Goal: Information Seeking & Learning: Learn about a topic

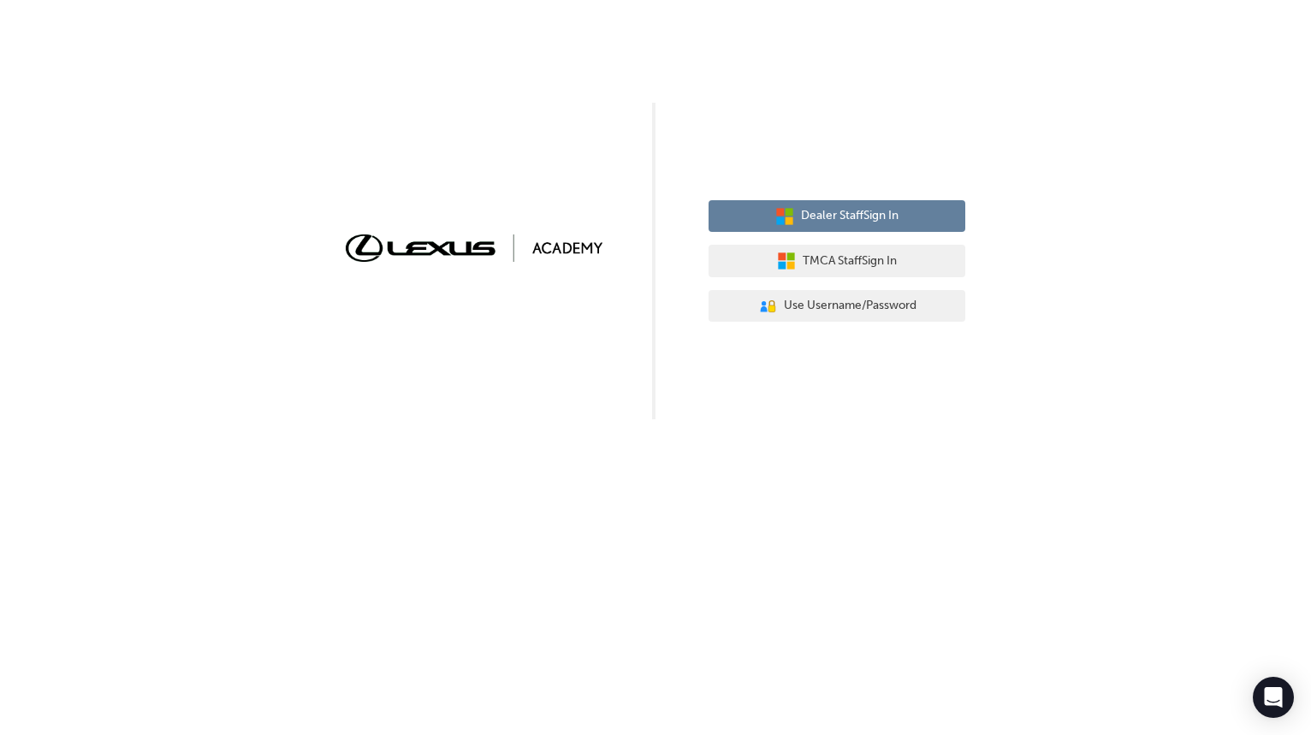
click at [854, 231] on button "Dealer Staff Sign In" at bounding box center [837, 216] width 257 height 33
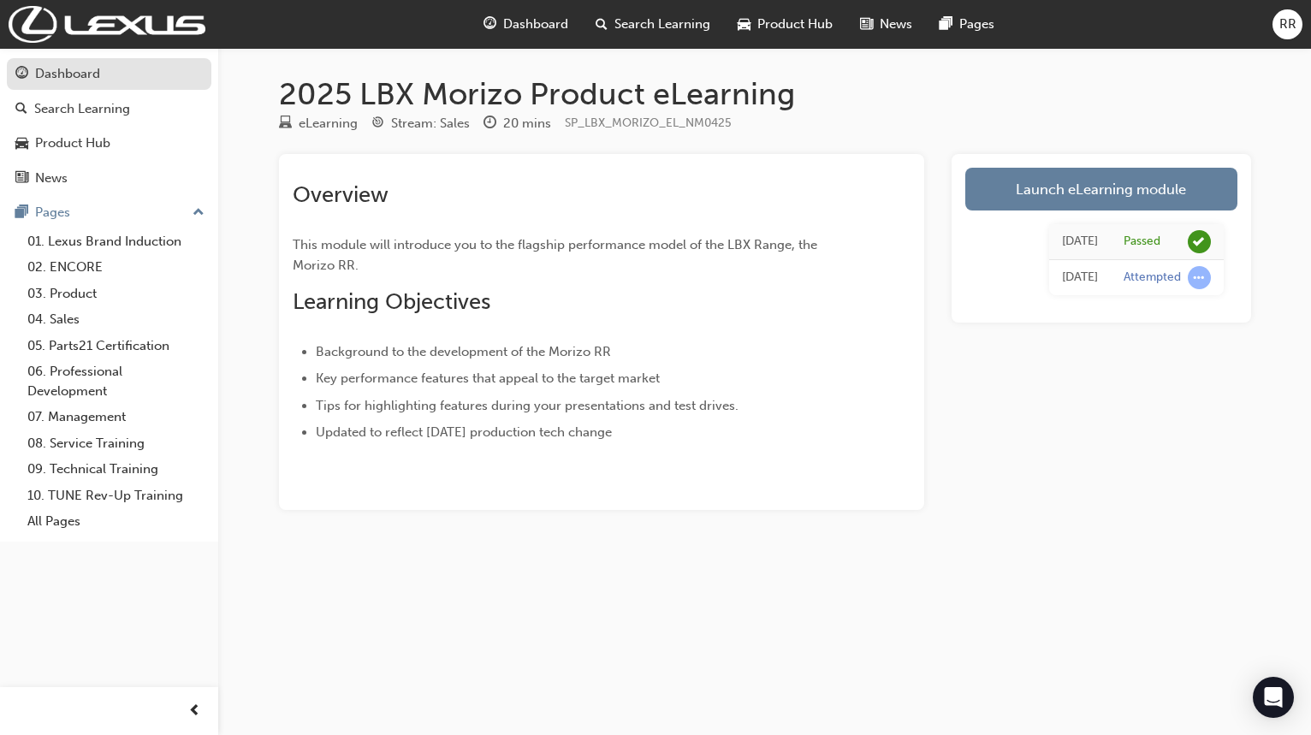
click at [82, 67] on div "Dashboard" at bounding box center [67, 74] width 65 height 20
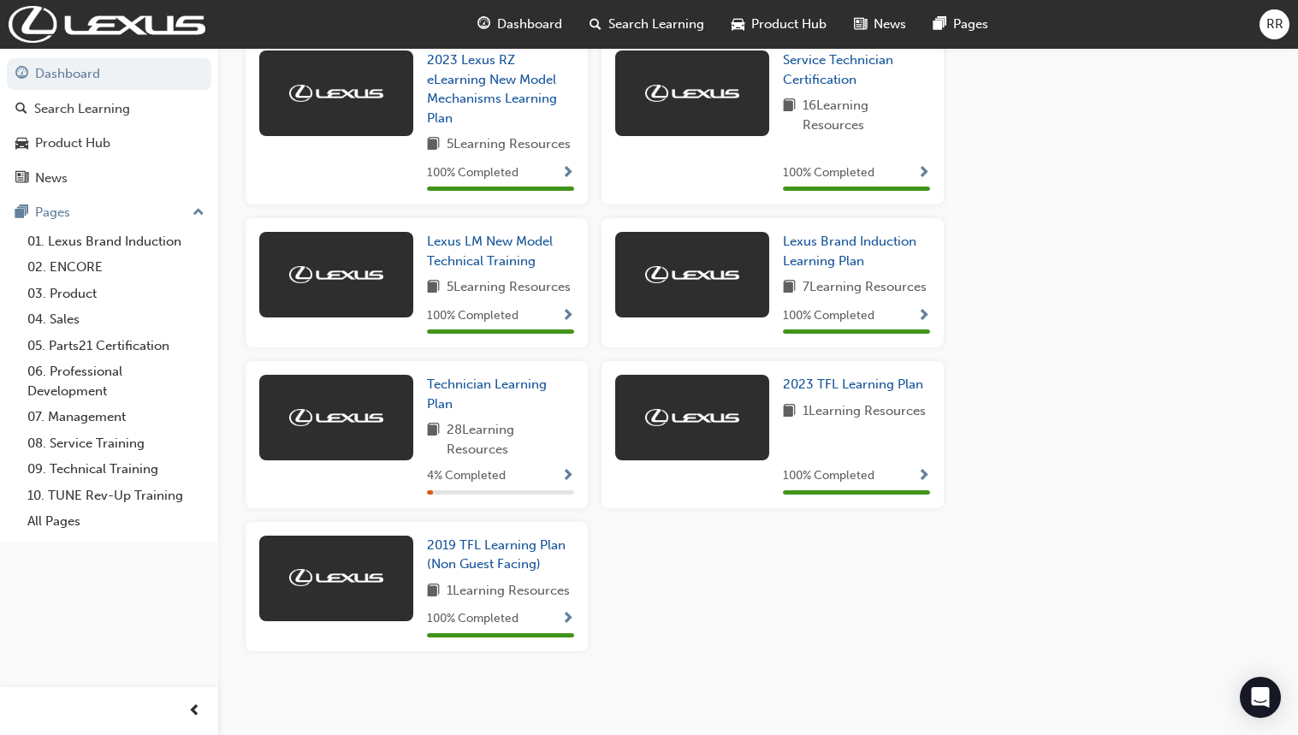
scroll to position [922, 0]
click at [565, 474] on span "Show Progress" at bounding box center [567, 476] width 13 height 15
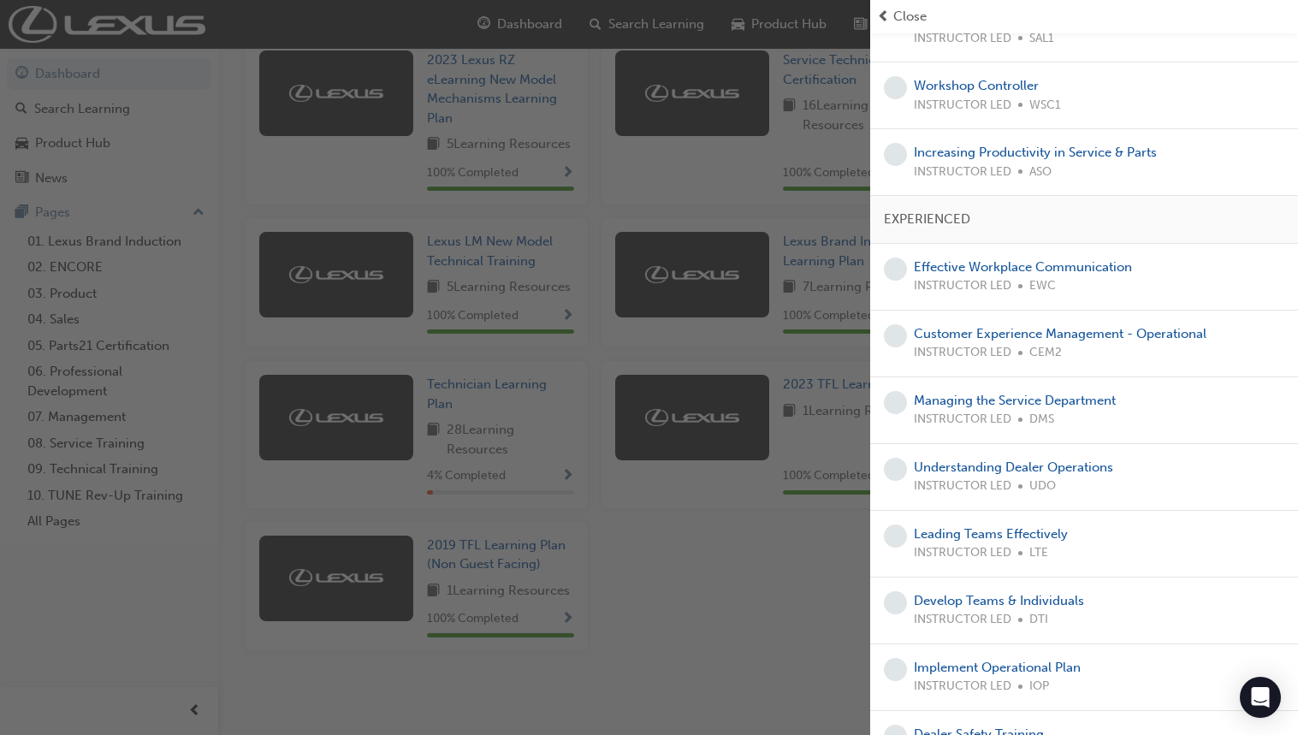
scroll to position [1498, 0]
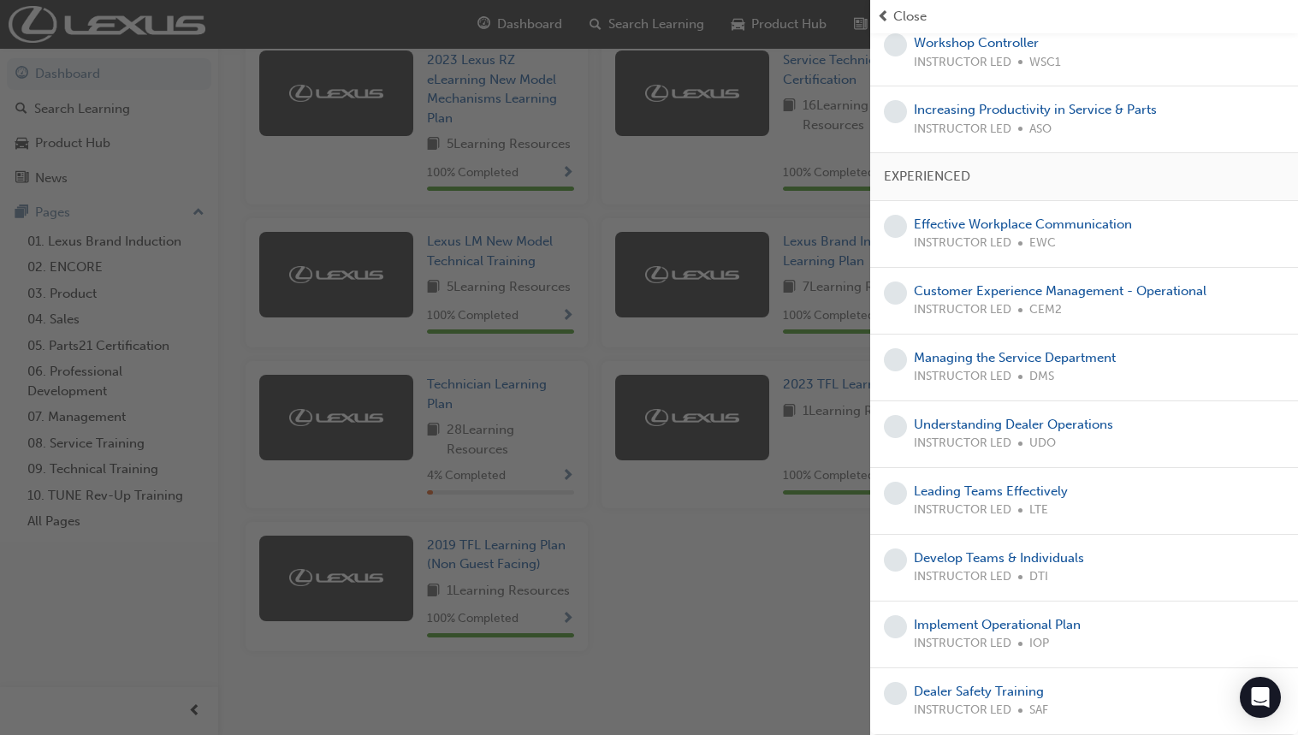
click at [649, 562] on div "button" at bounding box center [435, 367] width 870 height 735
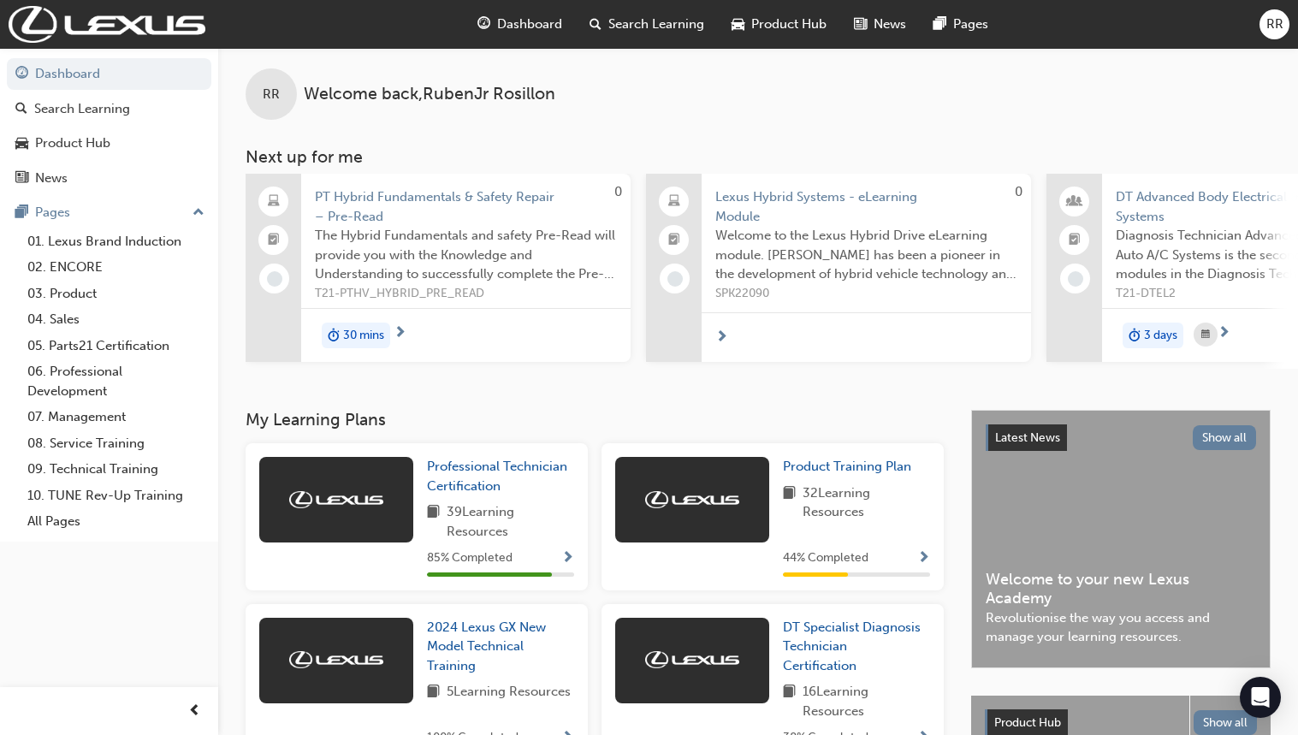
scroll to position [0, 0]
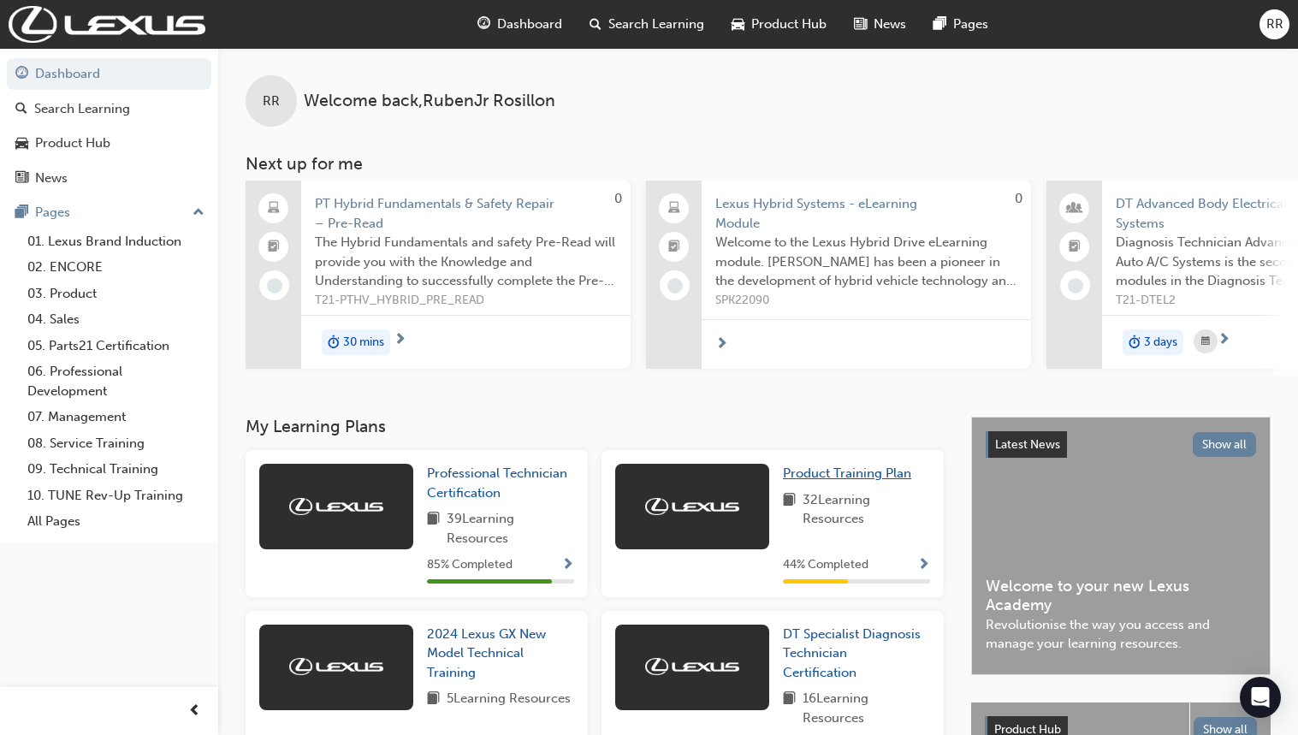
click at [866, 480] on span "Product Training Plan" at bounding box center [847, 473] width 128 height 15
click at [93, 262] on link "02. ENCORE" at bounding box center [116, 267] width 191 height 27
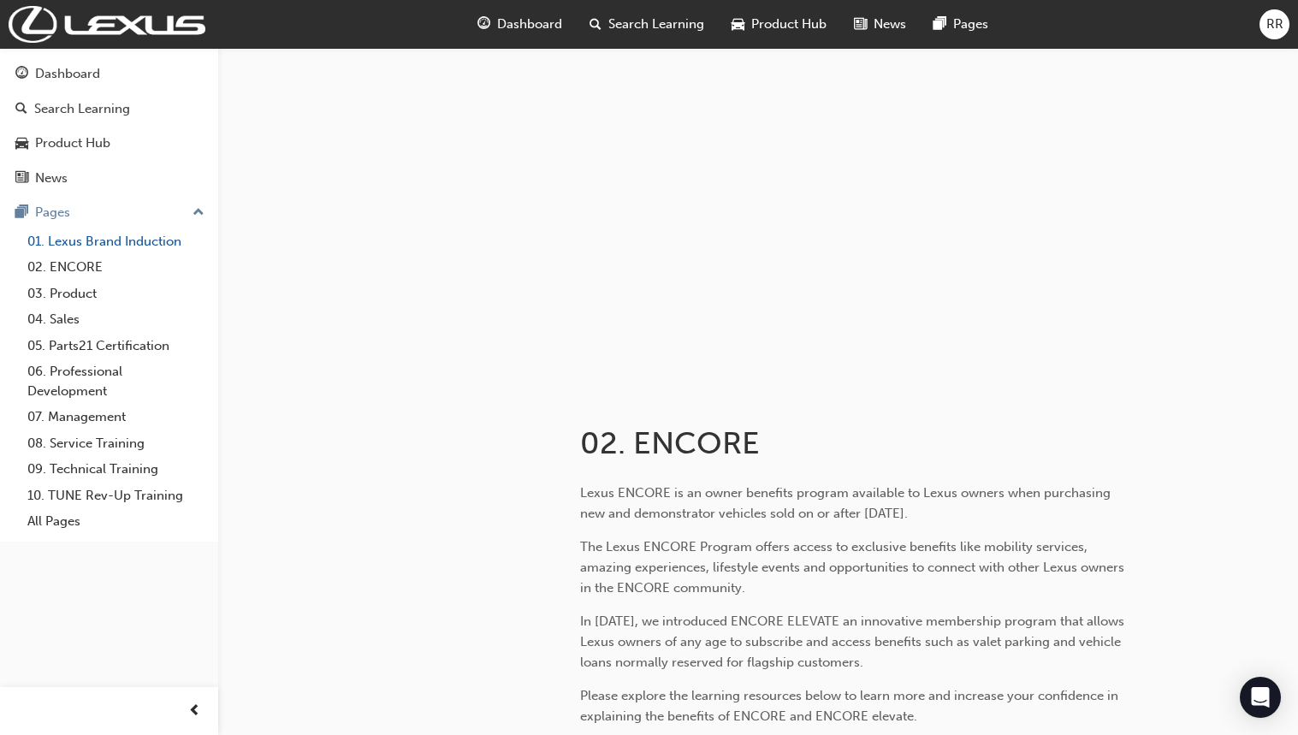
click at [129, 240] on link "01. Lexus Brand Induction" at bounding box center [116, 241] width 191 height 27
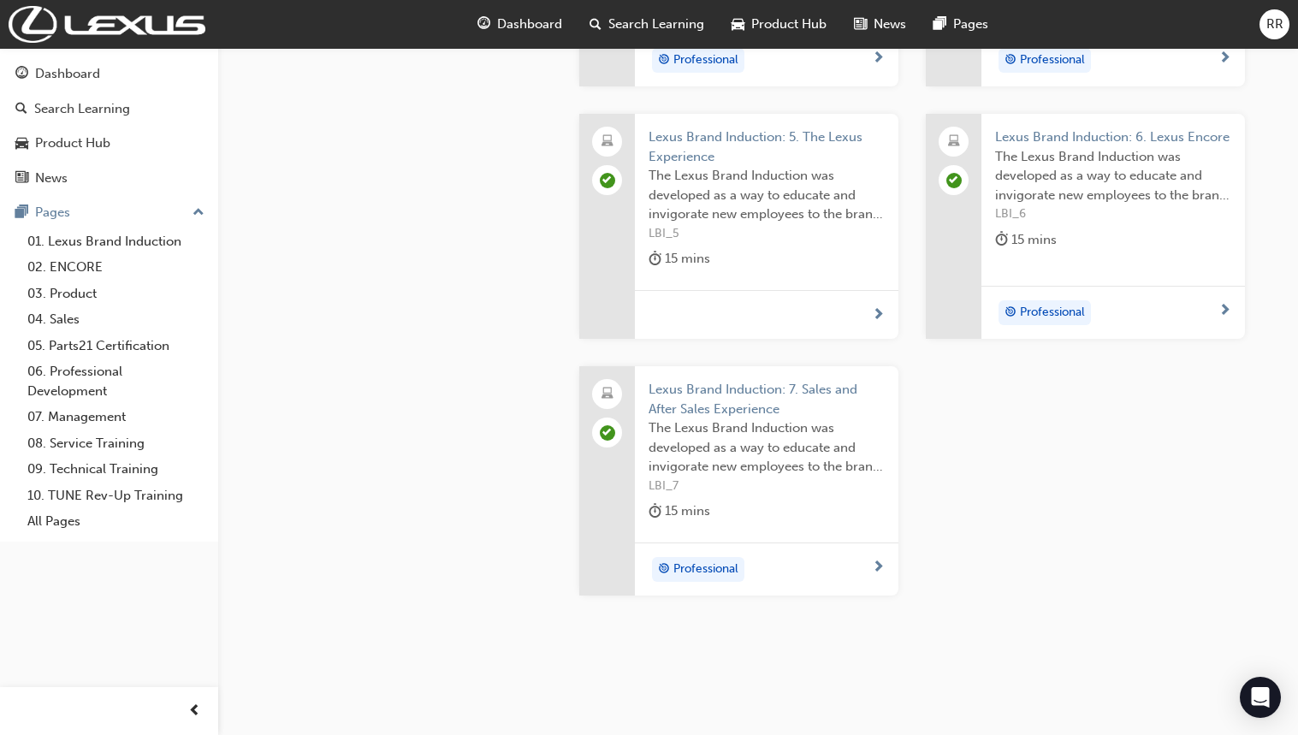
scroll to position [1003, 0]
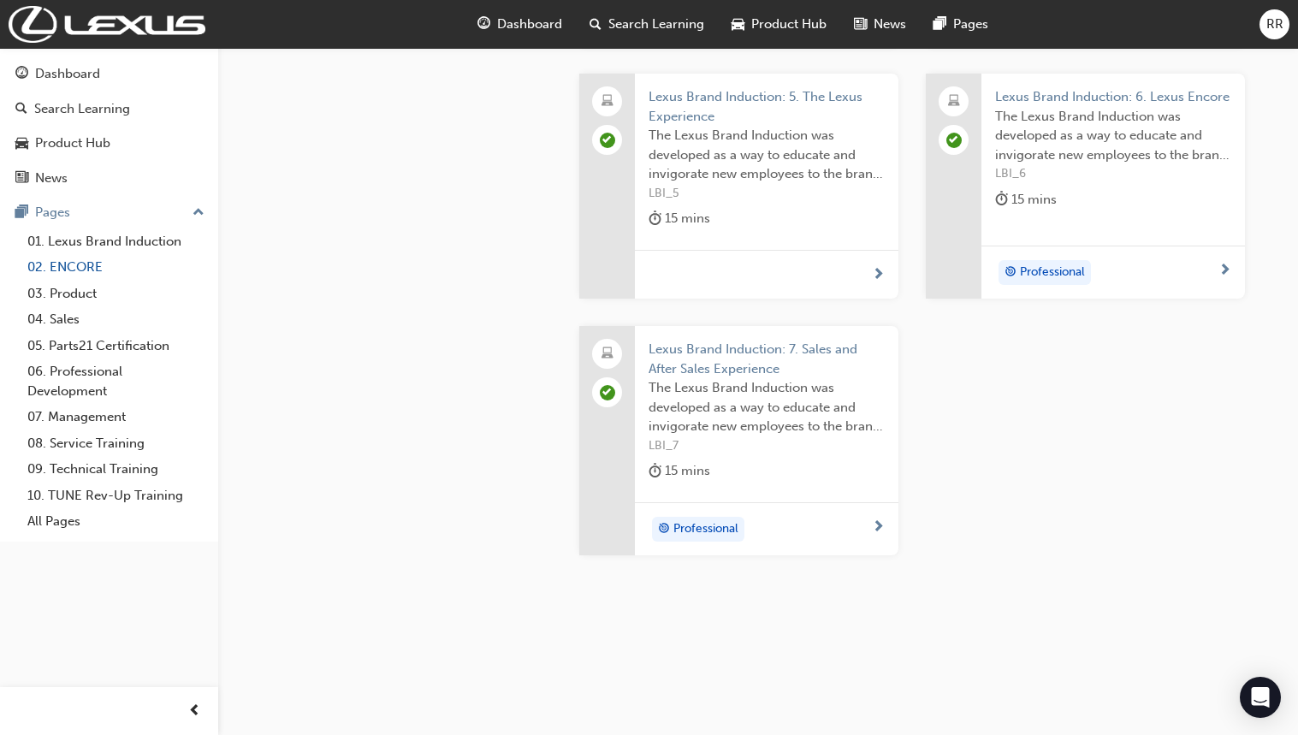
click at [80, 268] on link "02. ENCORE" at bounding box center [116, 267] width 191 height 27
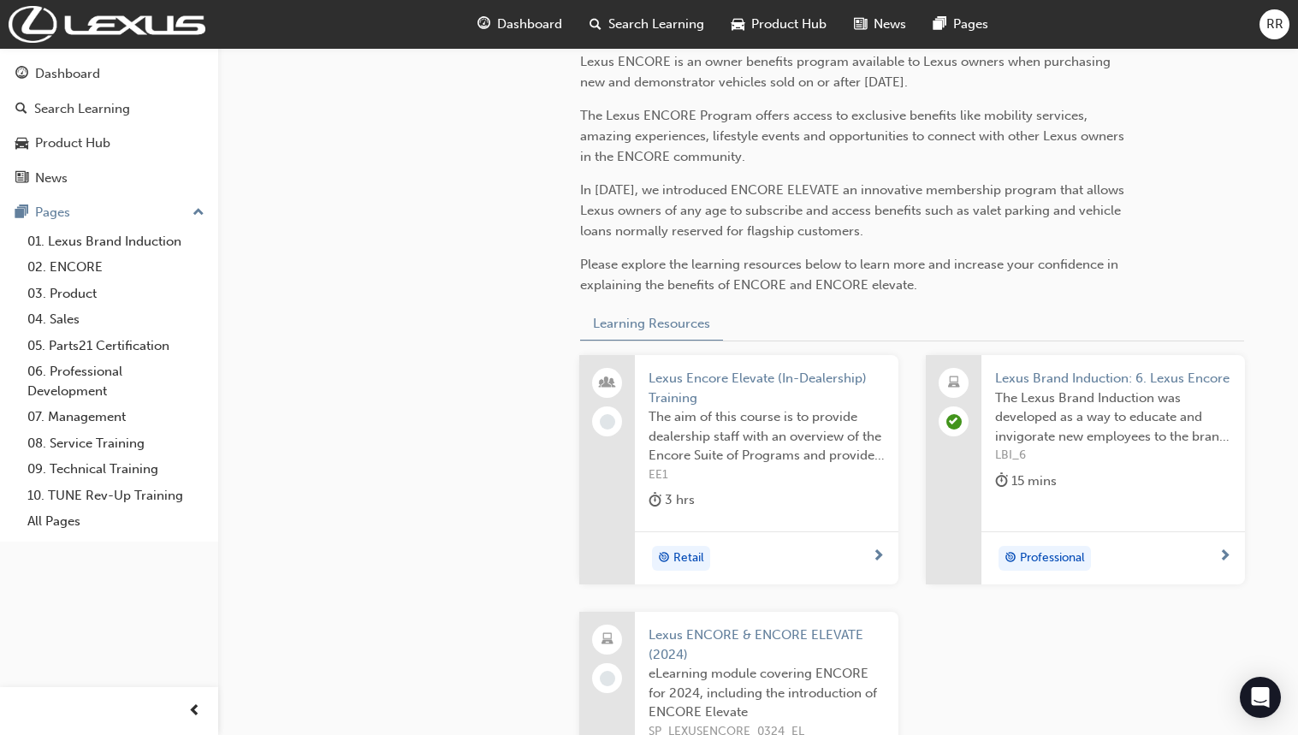
scroll to position [514, 0]
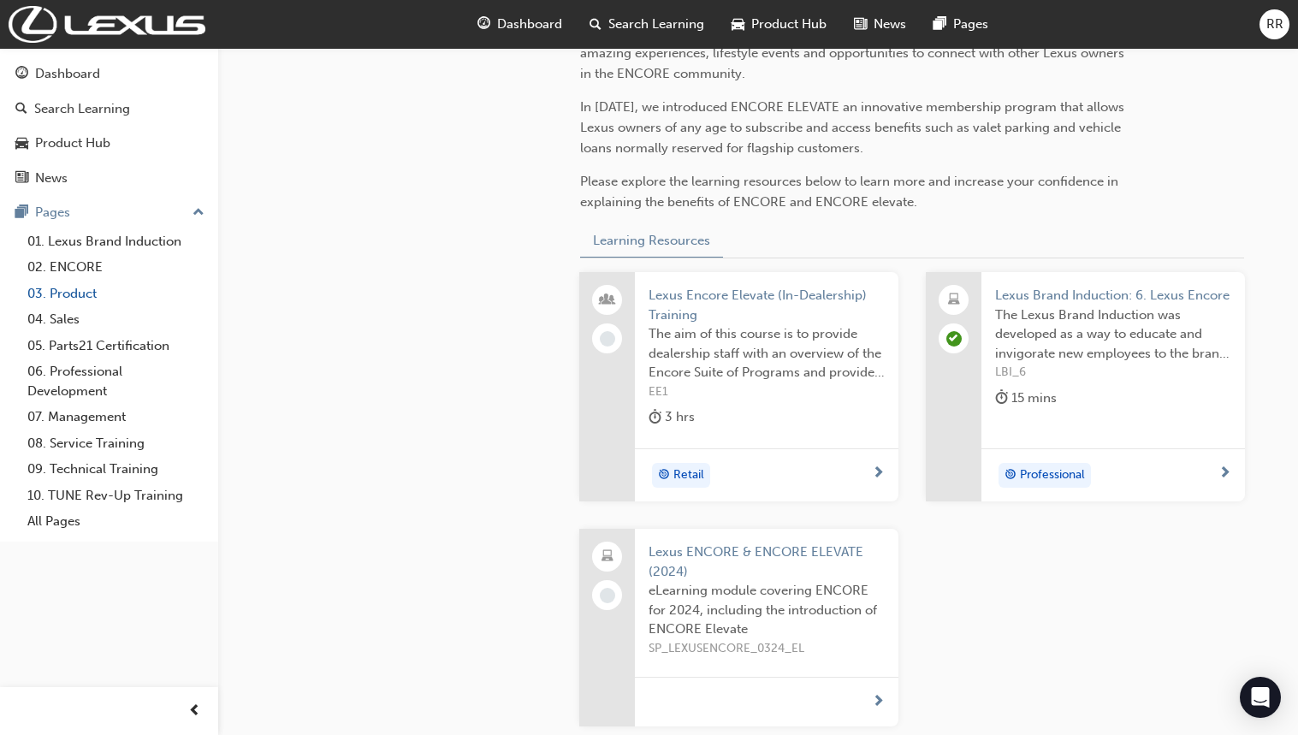
click at [86, 294] on link "03. Product" at bounding box center [116, 294] width 191 height 27
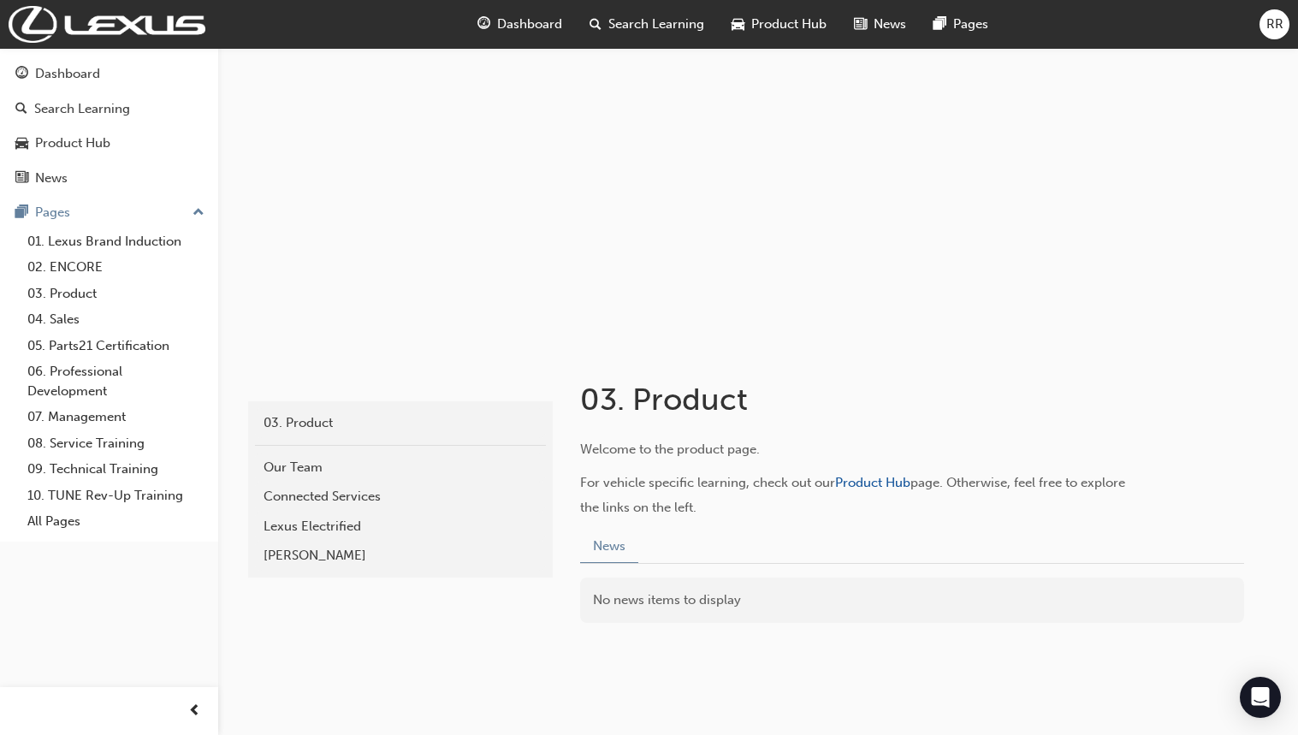
scroll to position [84, 0]
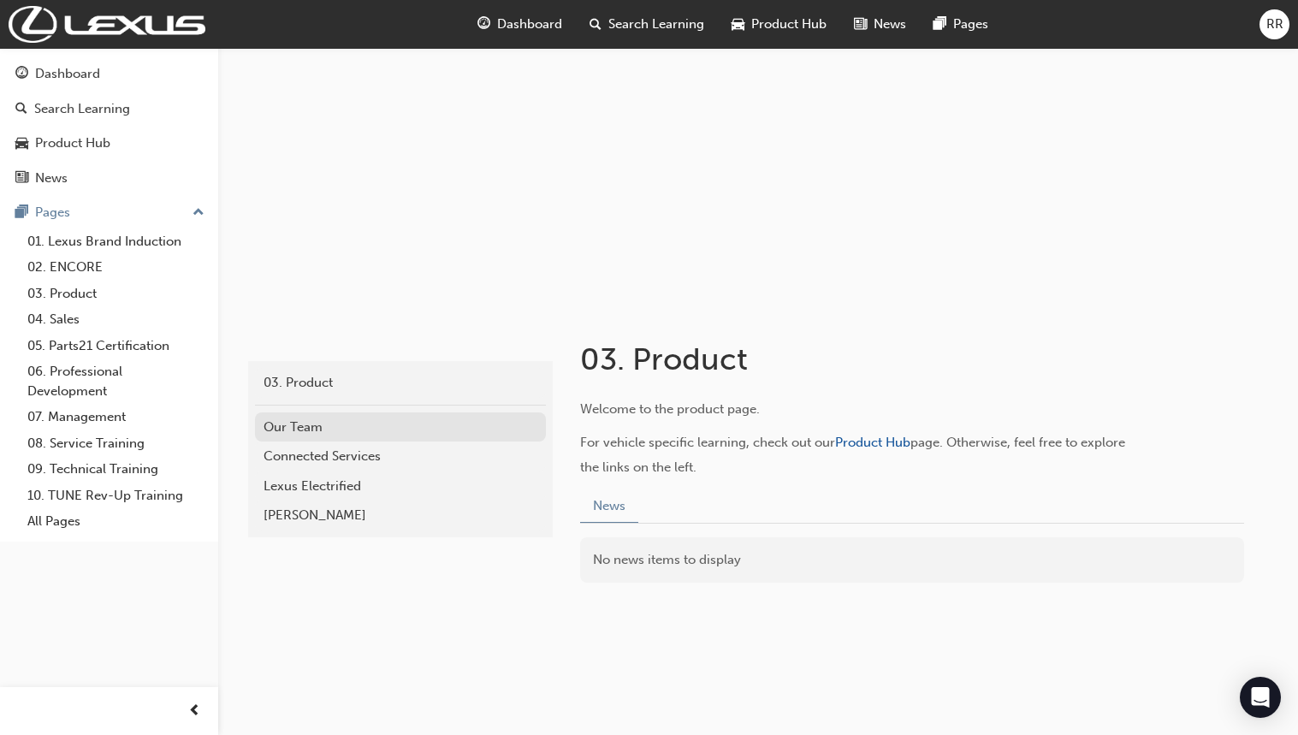
click at [301, 421] on div "Our Team" at bounding box center [401, 428] width 274 height 20
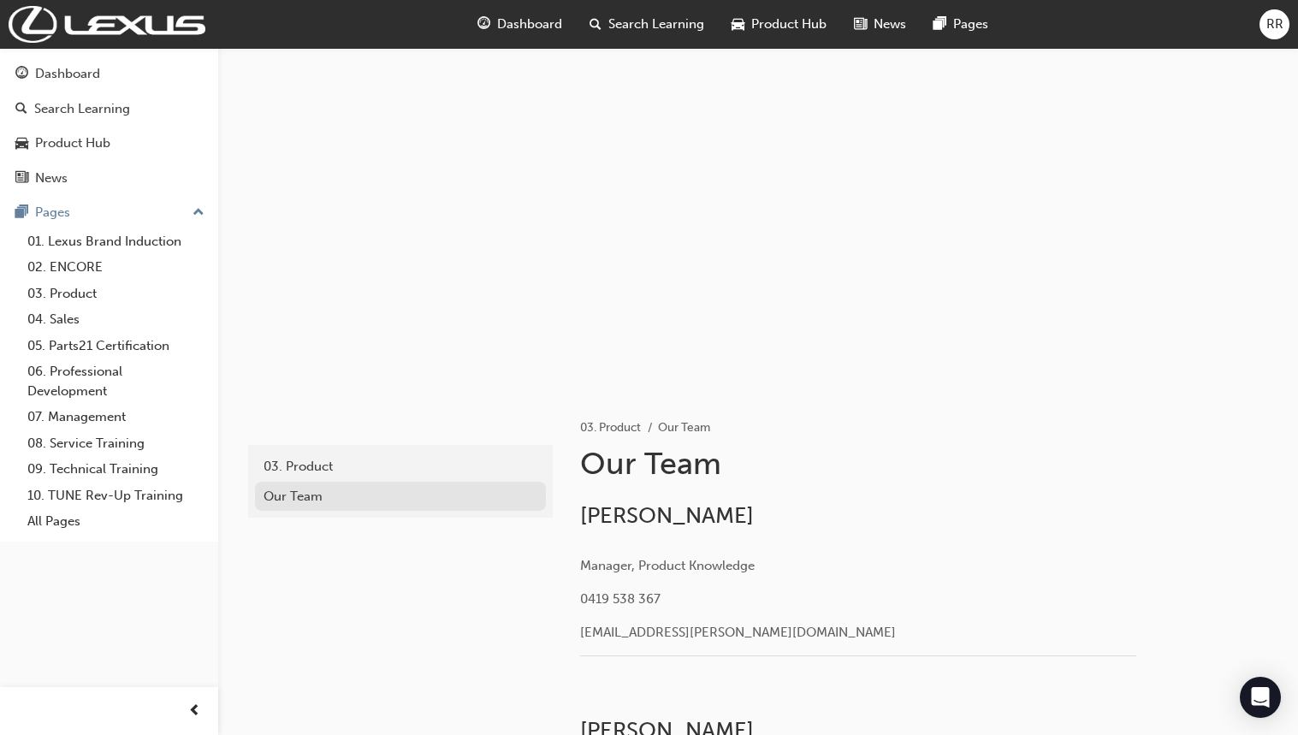
click at [285, 494] on div "Our Team" at bounding box center [401, 497] width 274 height 20
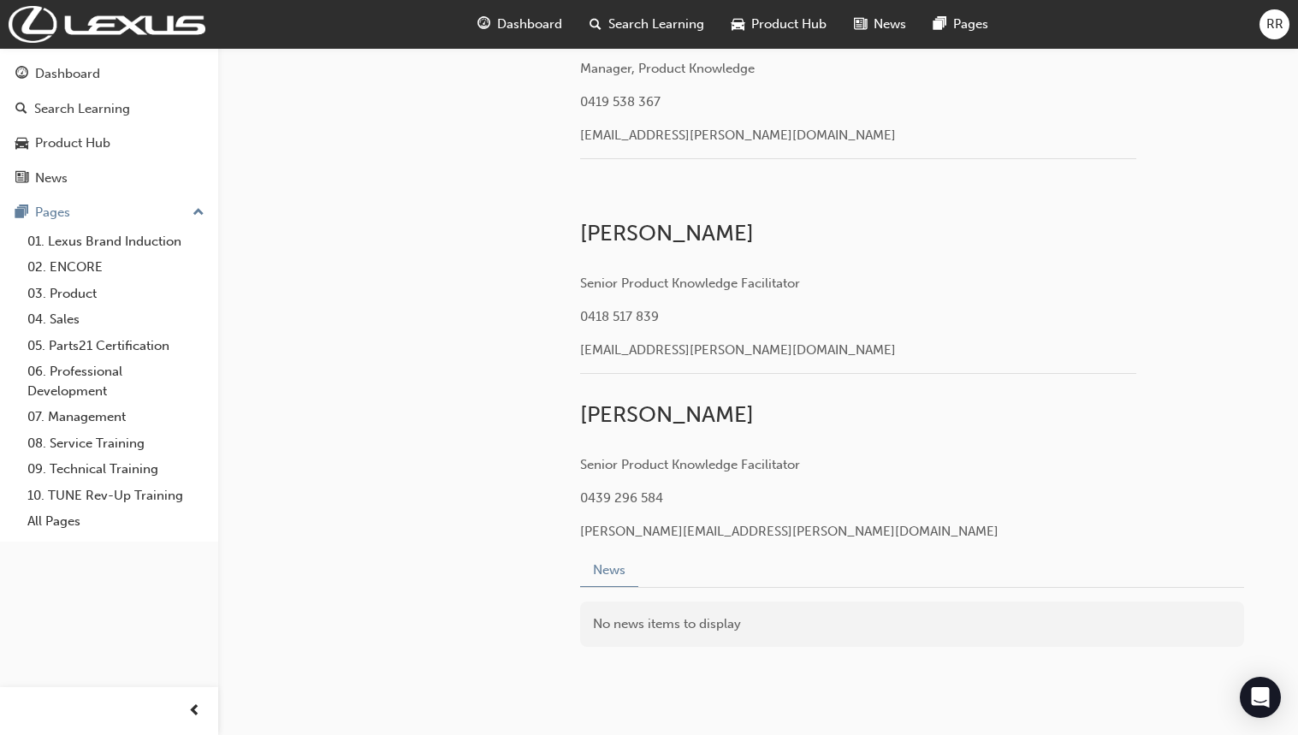
scroll to position [561, 0]
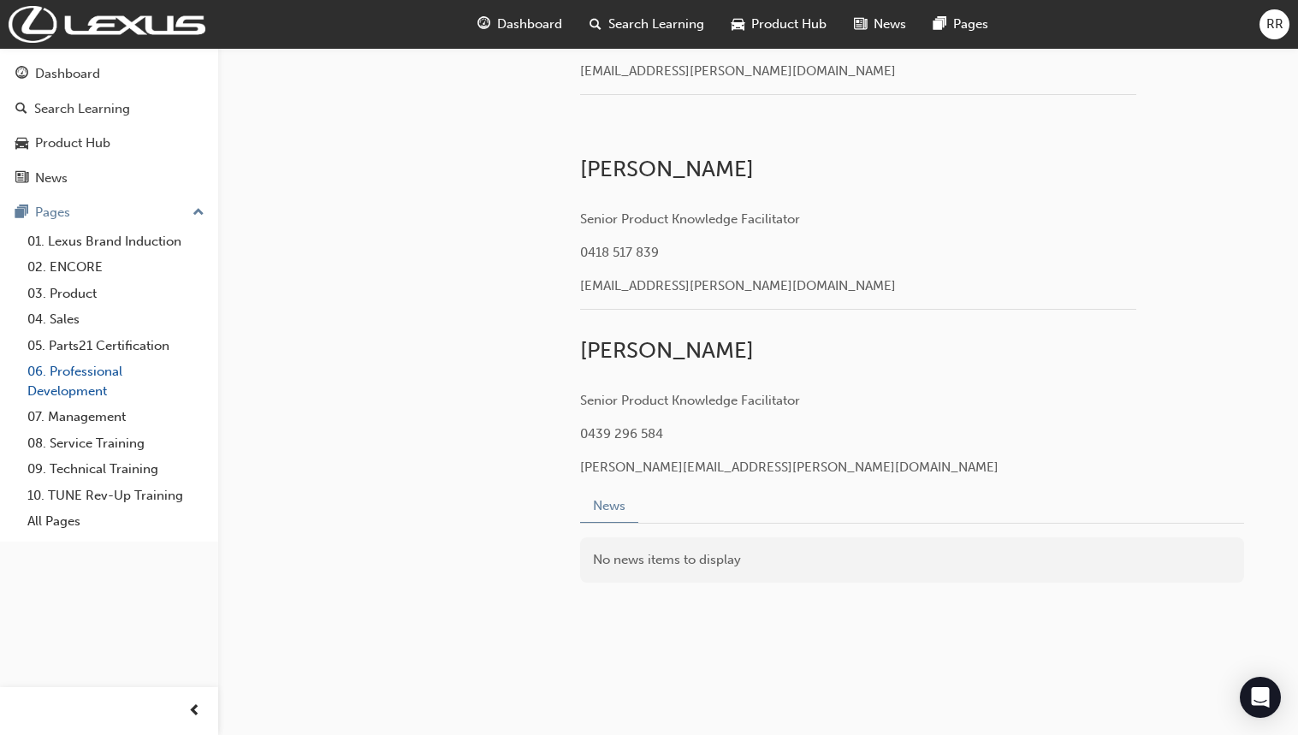
click at [89, 367] on link "06. Professional Development" at bounding box center [116, 381] width 191 height 45
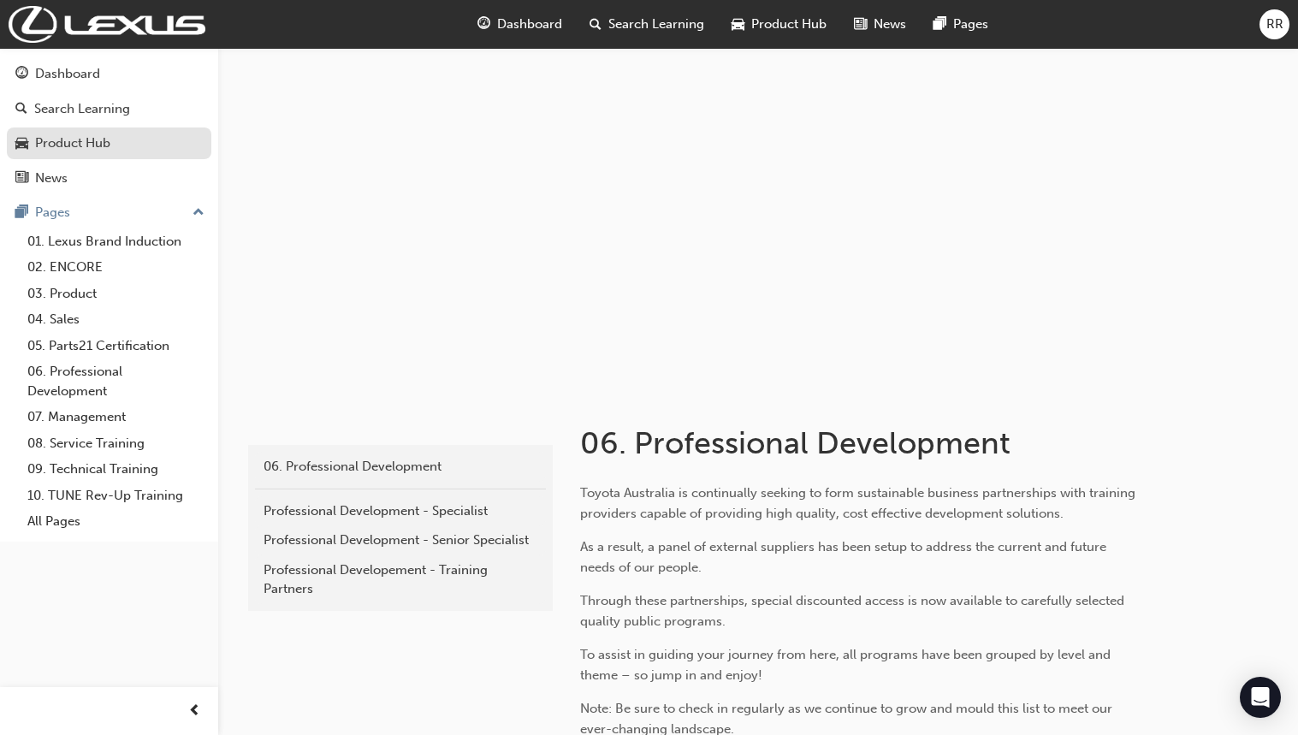
click at [97, 146] on div "Product Hub" at bounding box center [72, 143] width 75 height 20
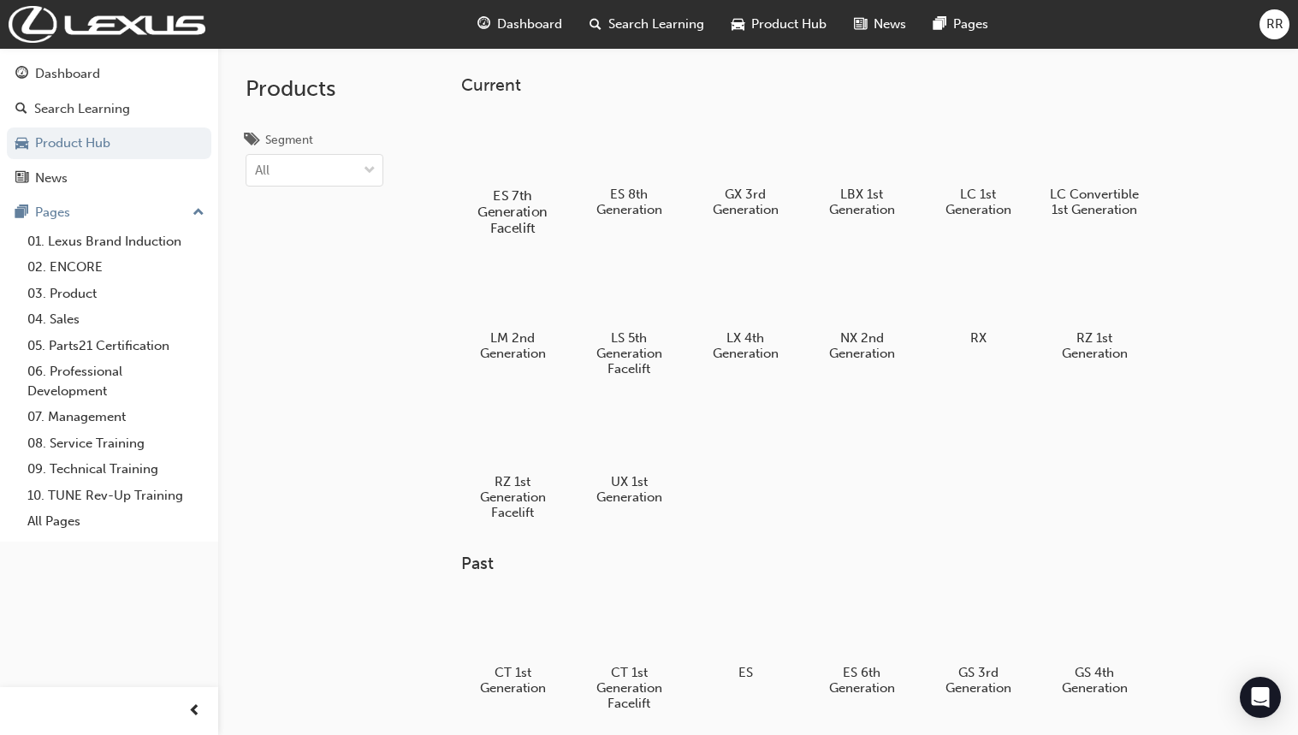
click at [532, 142] on div at bounding box center [513, 146] width 95 height 68
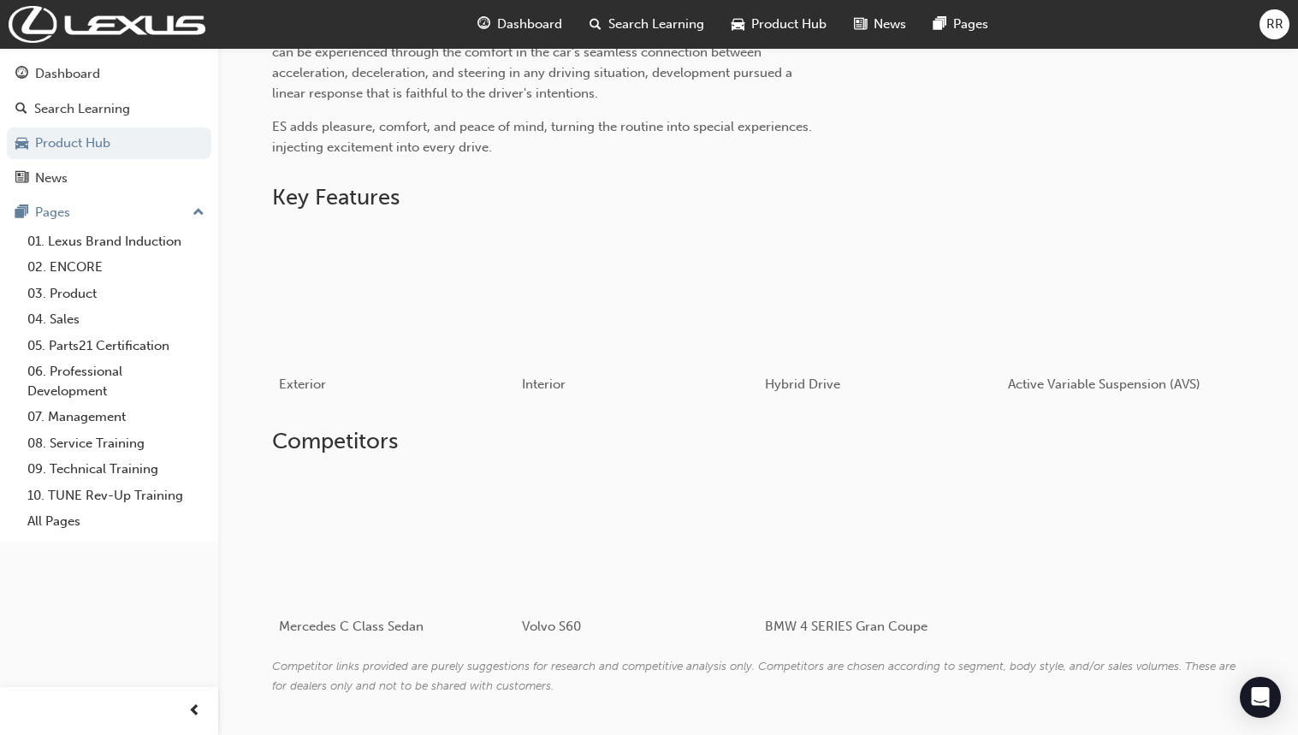
scroll to position [721, 0]
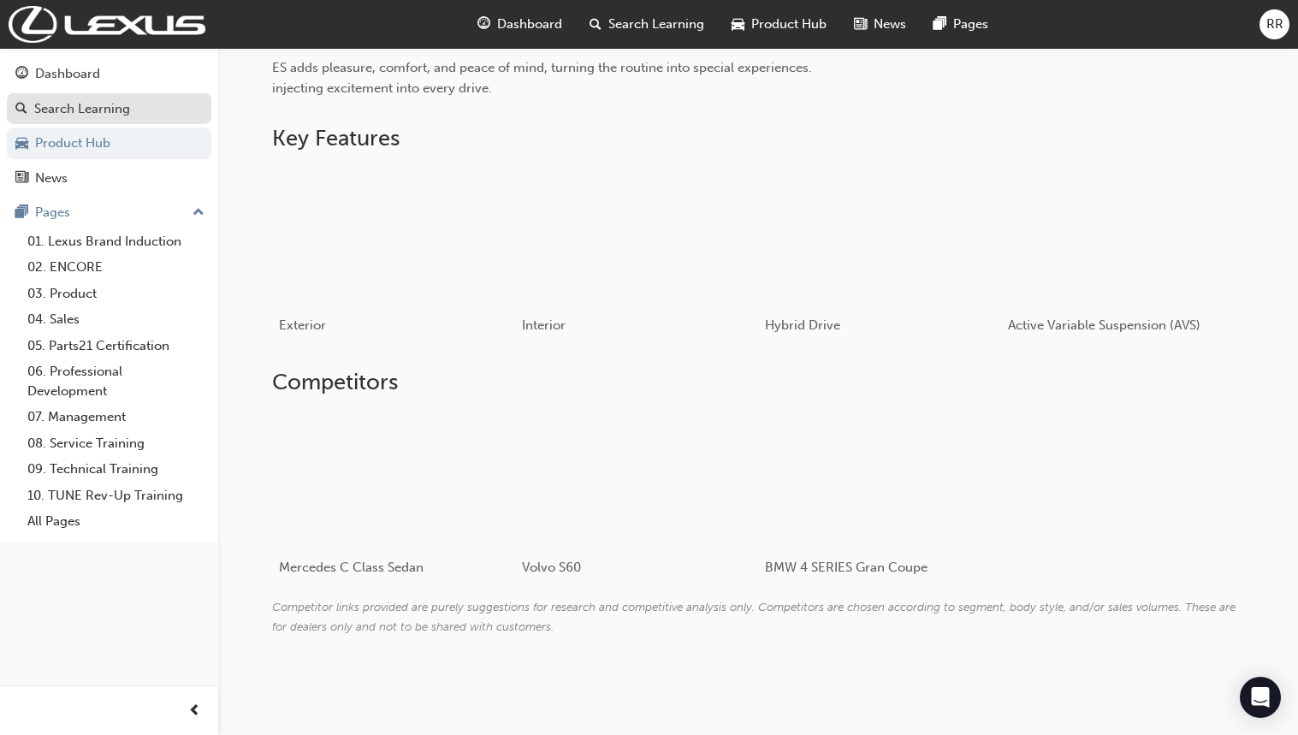
click at [110, 107] on div "Search Learning" at bounding box center [82, 109] width 96 height 20
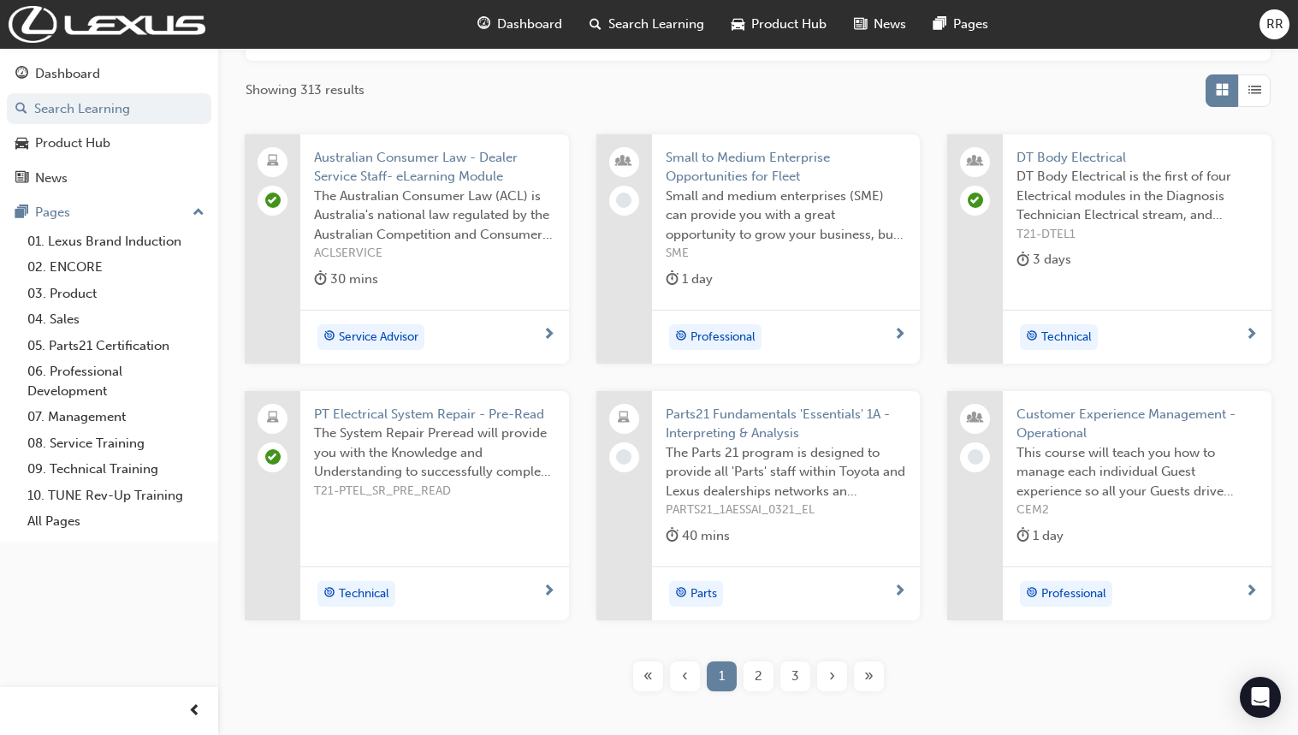
scroll to position [357, 0]
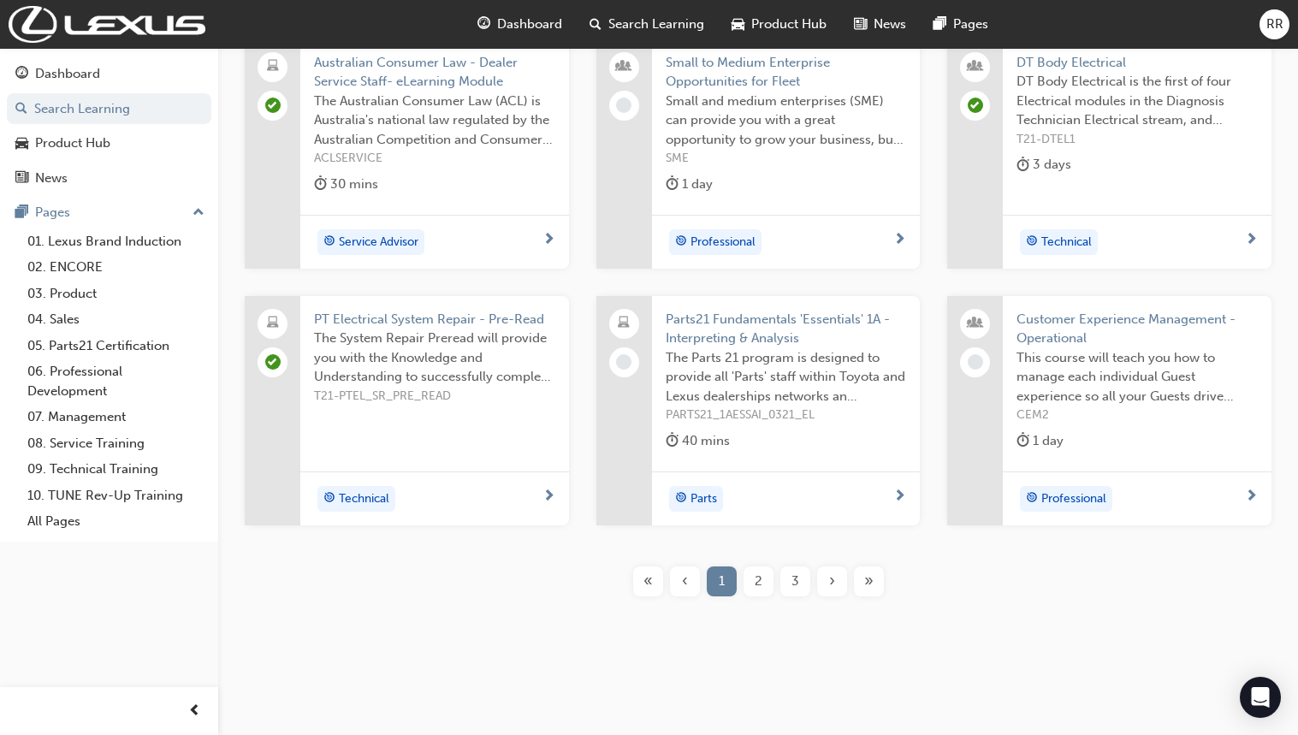
click at [759, 579] on span "2" at bounding box center [759, 582] width 8 height 20
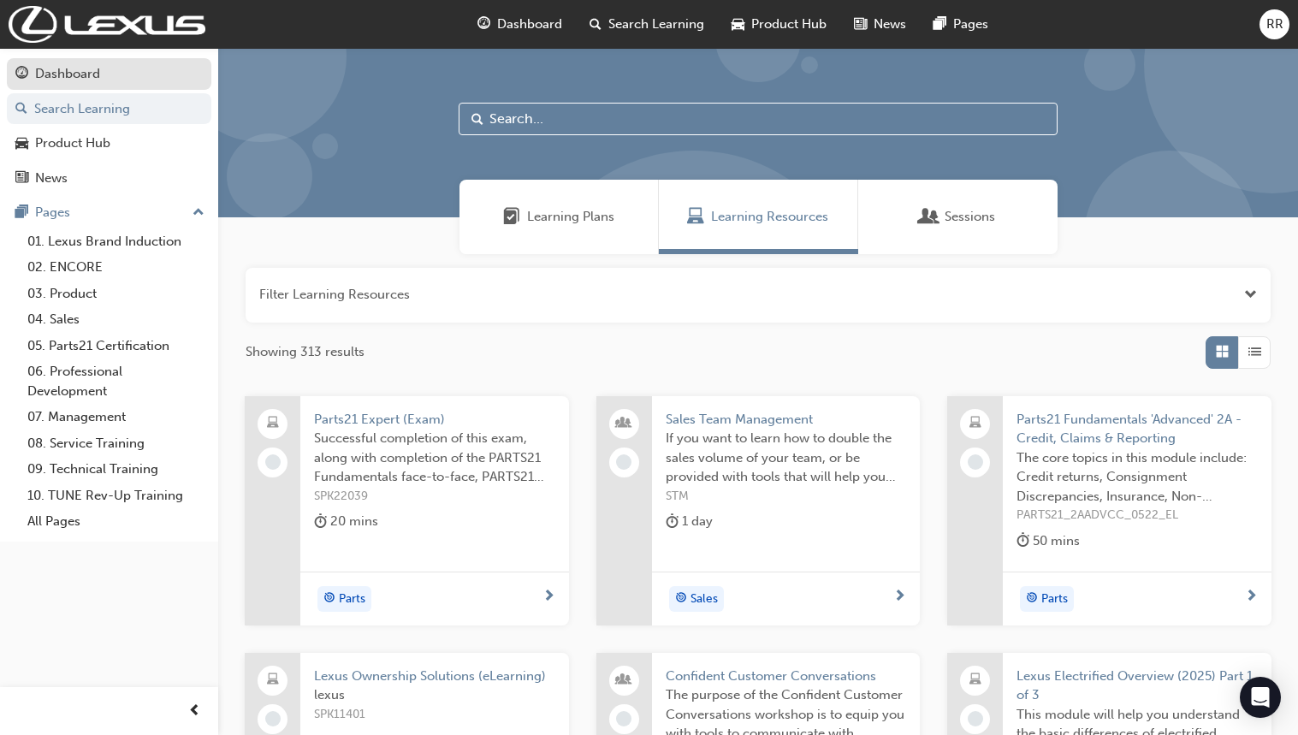
click at [78, 69] on div "Dashboard" at bounding box center [67, 74] width 65 height 20
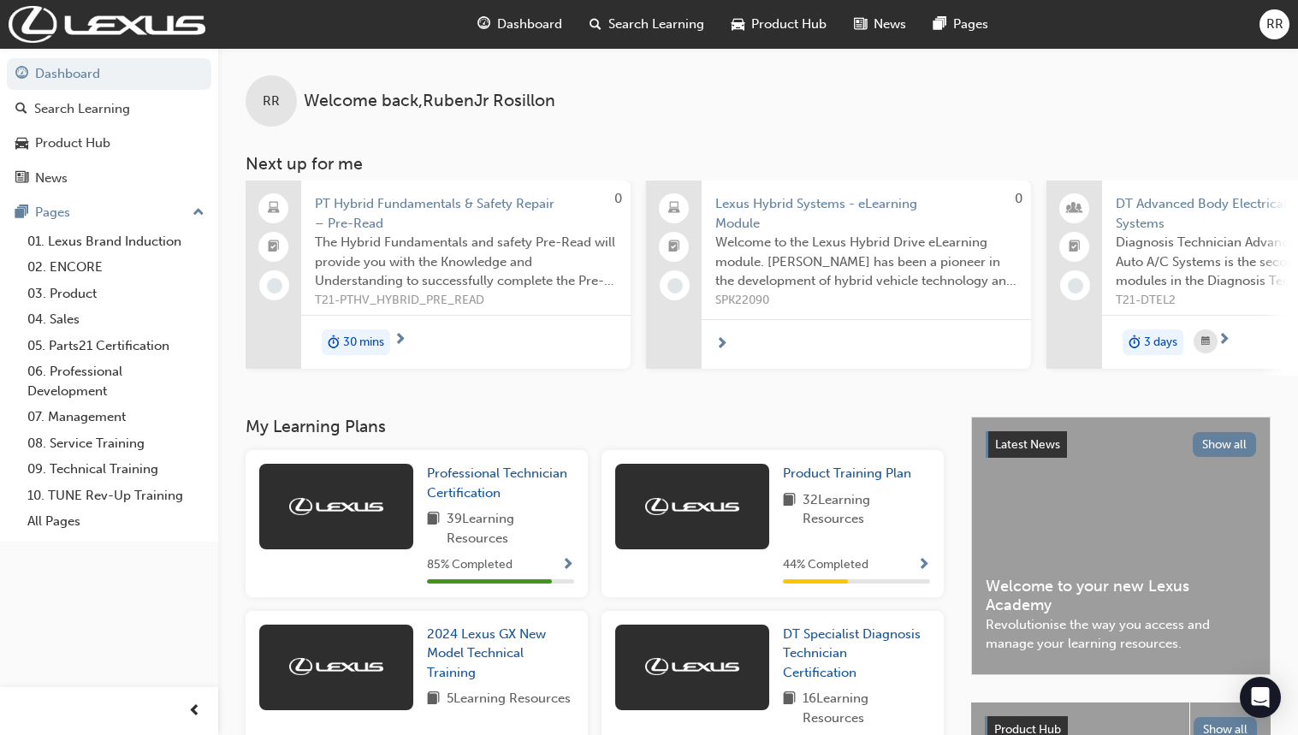
click at [471, 198] on span "PT Hybrid Fundamentals & Safety Repair – Pre-Read" at bounding box center [466, 213] width 302 height 39
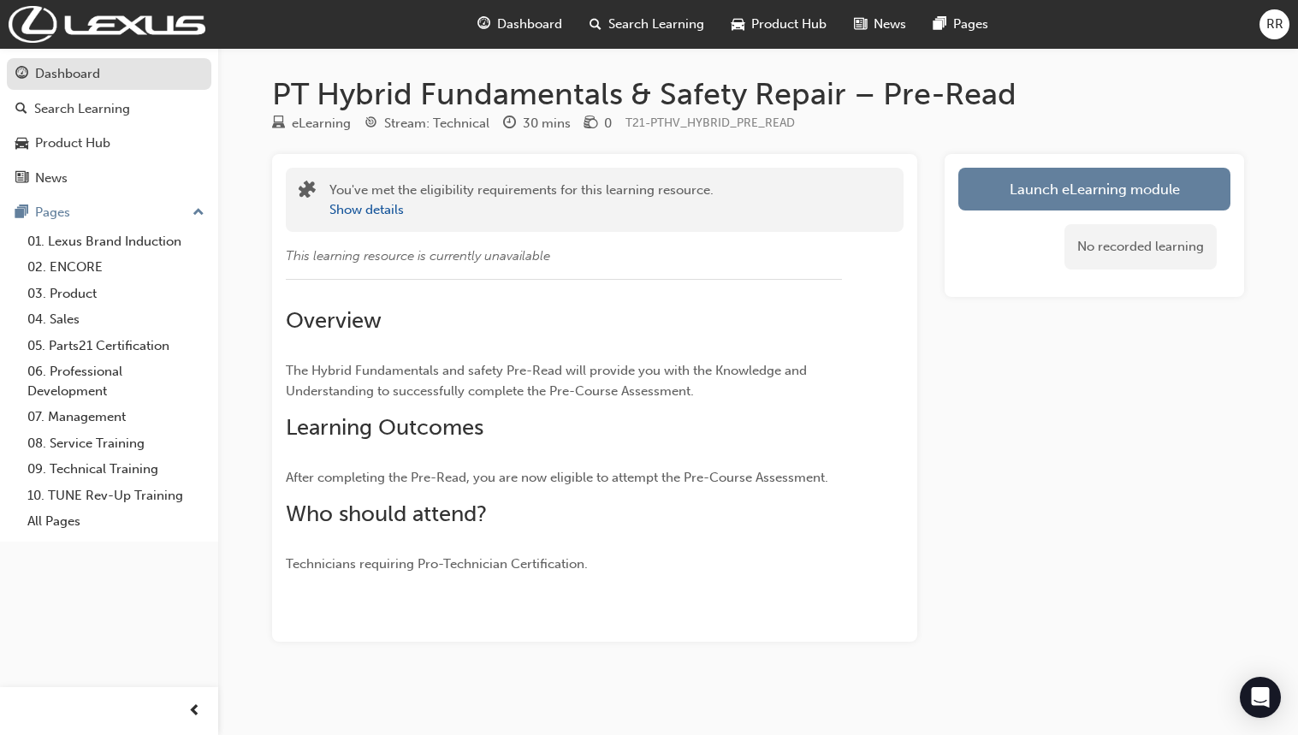
click at [79, 67] on div "Dashboard" at bounding box center [67, 74] width 65 height 20
